Goal: Obtain resource: Obtain resource

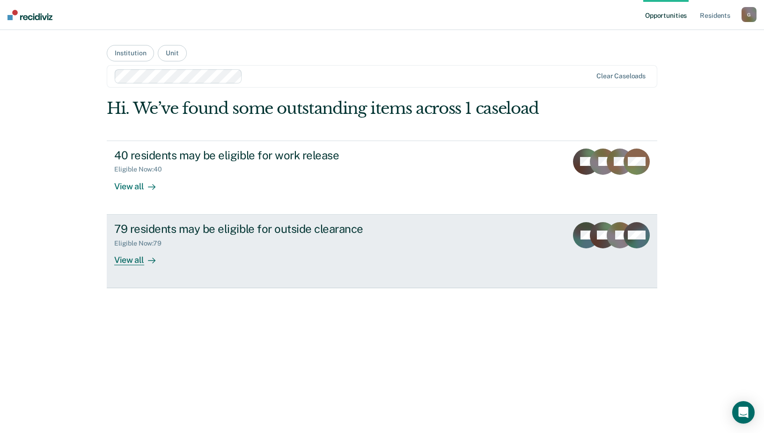
click at [138, 225] on div "79 residents may be eligible for outside clearance" at bounding box center [278, 229] width 329 height 14
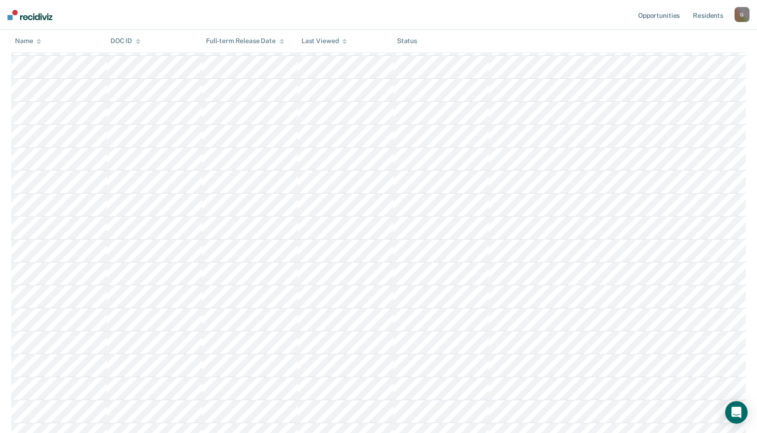
scroll to position [1201, 0]
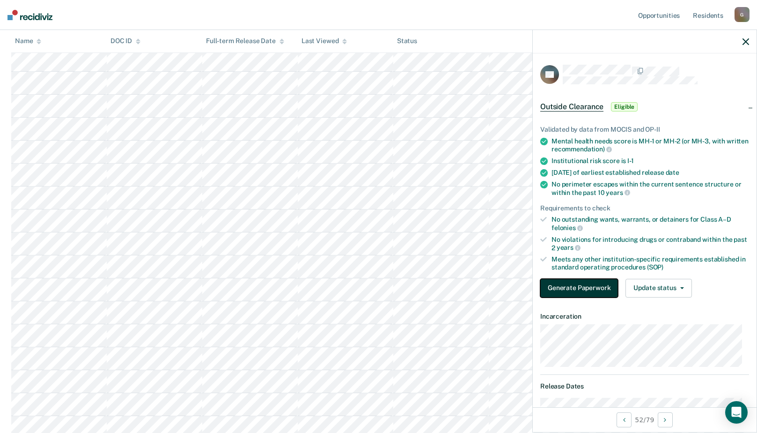
drag, startPoint x: 570, startPoint y: 286, endPoint x: 573, endPoint y: 259, distance: 26.4
click at [570, 280] on button "Generate Paperwork" at bounding box center [579, 288] width 78 height 19
click at [578, 288] on button "Generate Paperwork" at bounding box center [579, 288] width 78 height 19
click at [604, 287] on button "Generate Paperwork" at bounding box center [579, 288] width 78 height 19
click at [574, 284] on button "Generate Paperwork" at bounding box center [579, 288] width 78 height 19
